Goal: Information Seeking & Learning: Learn about a topic

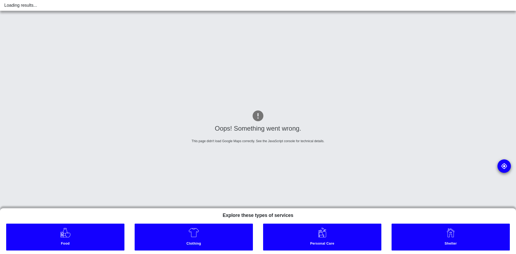
click at [211, 240] on link "Clothing" at bounding box center [194, 236] width 118 height 27
